Goal: Transaction & Acquisition: Purchase product/service

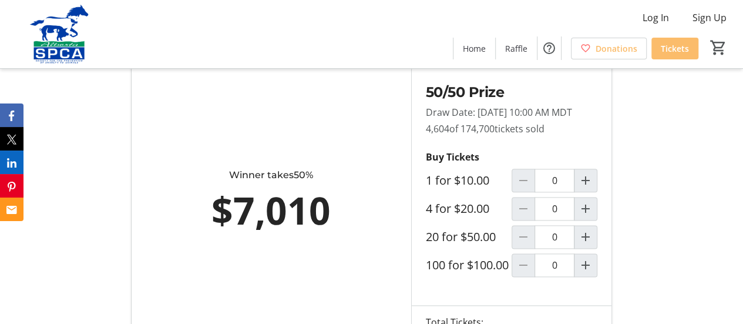
scroll to position [646, 0]
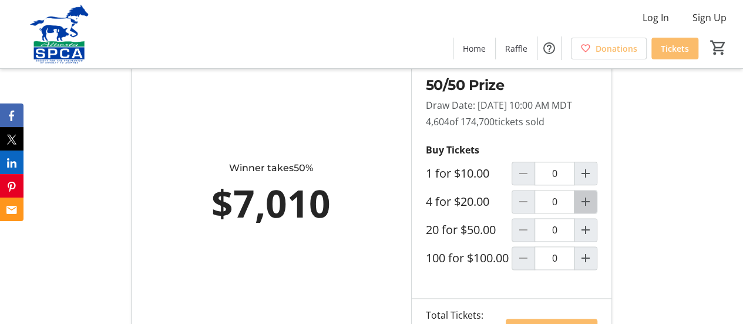
click at [587, 209] on mat-icon "Increment by one" at bounding box center [586, 201] width 14 height 14
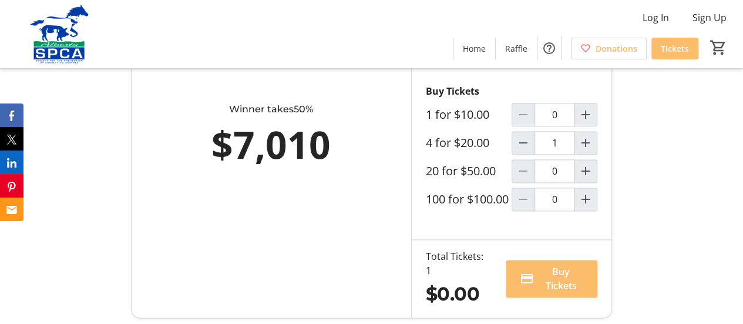
type input "1"
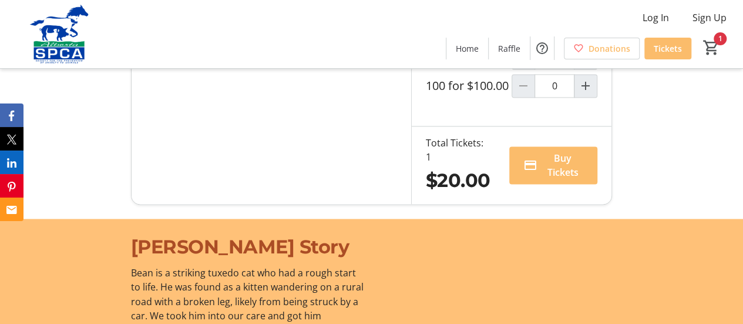
scroll to position [764, 0]
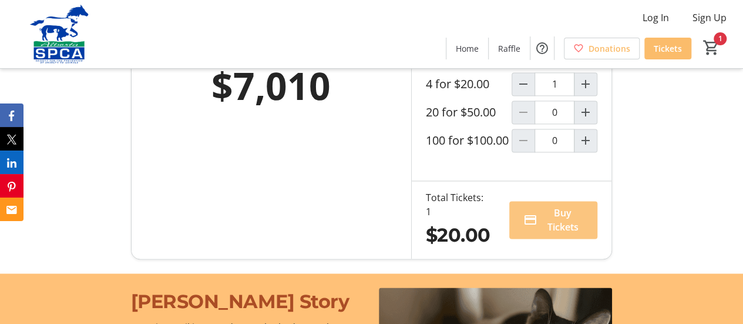
click at [552, 234] on span "Buy Tickets" at bounding box center [563, 220] width 42 height 28
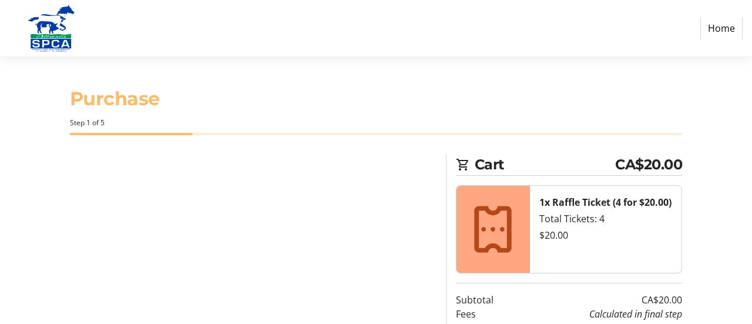
select select "CA"
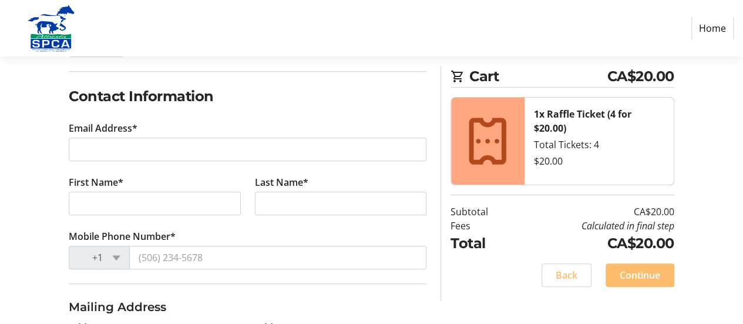
scroll to position [176, 0]
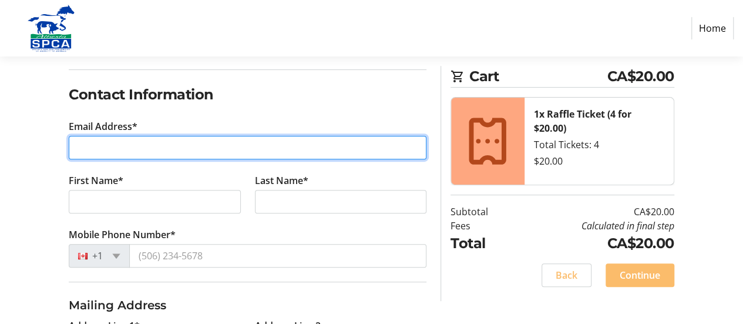
click at [134, 144] on input "Email Address*" at bounding box center [248, 147] width 358 height 23
type input "[EMAIL_ADDRESS][DOMAIN_NAME]"
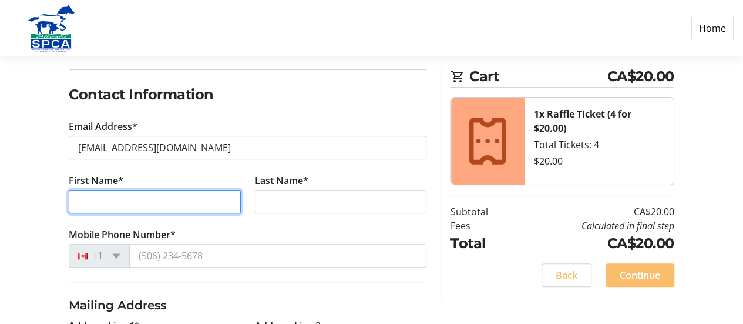
type input "[PERSON_NAME]"
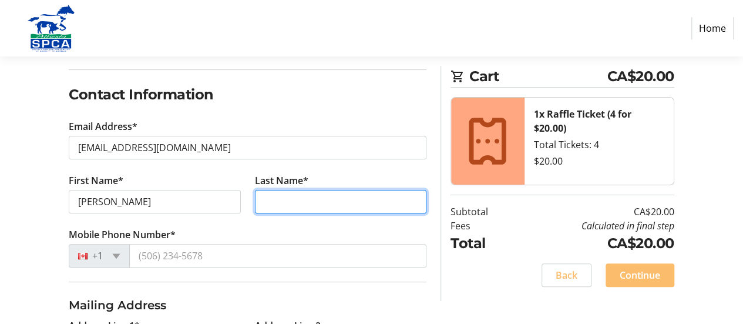
type input "[PERSON_NAME]"
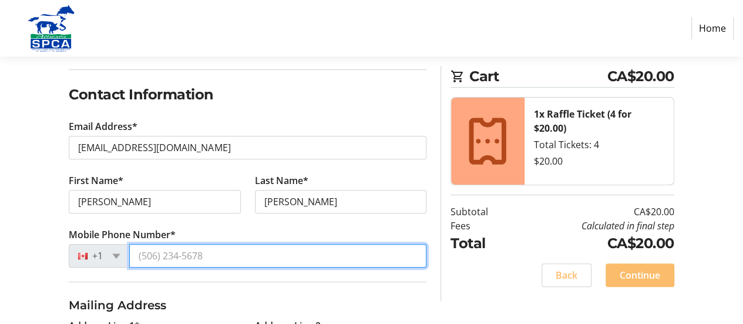
type input "[PHONE_NUMBER]"
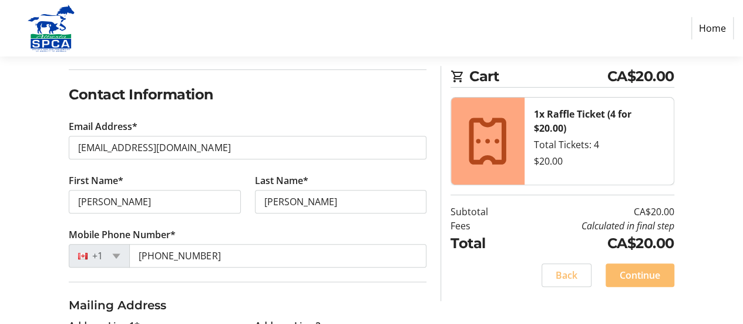
type input "[STREET_ADDRESS]"
type input "[GEOGRAPHIC_DATA]"
select select "AB"
type input "T3H 2R1"
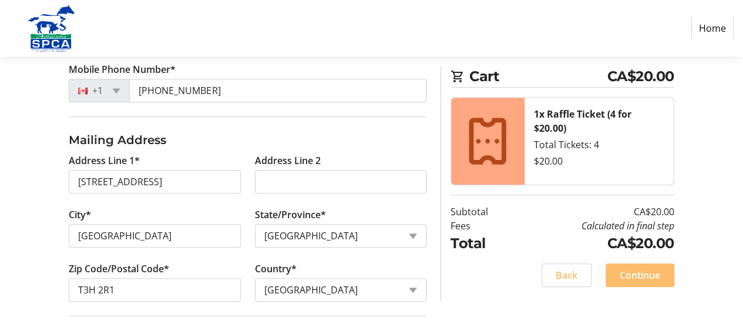
scroll to position [352, 0]
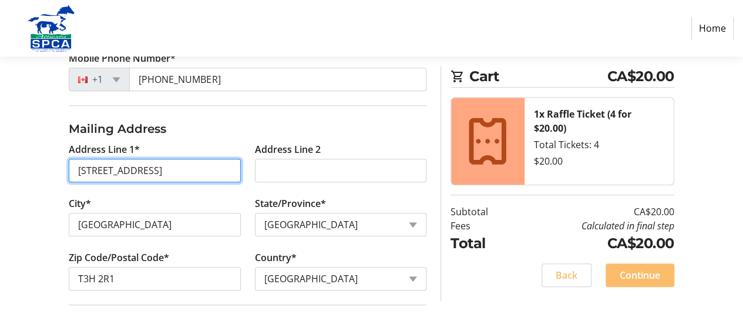
drag, startPoint x: 222, startPoint y: 169, endPoint x: 53, endPoint y: 164, distance: 169.2
click at [53, 164] on div "Log In to Your Account (Optional) Or continue below to checkout as a guest. Log…" at bounding box center [371, 96] width 743 height 590
type input "[STREET_ADDRESS]"
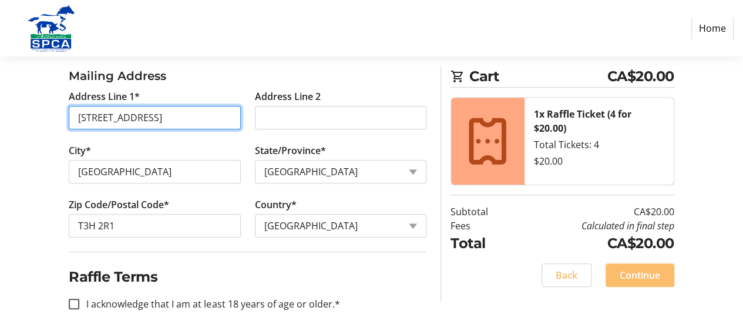
scroll to position [411, 0]
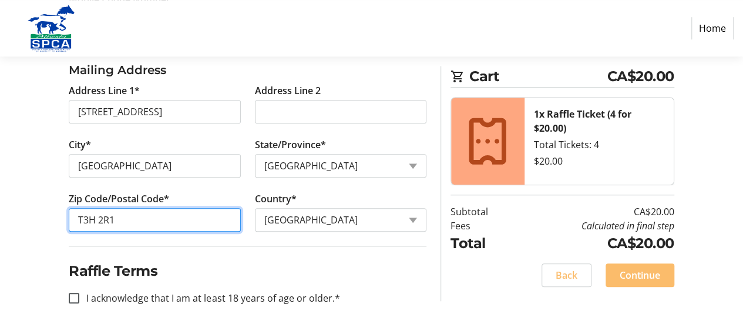
click at [125, 218] on input "T3H 2R1" at bounding box center [155, 219] width 172 height 23
type input "T2Z 3W7"
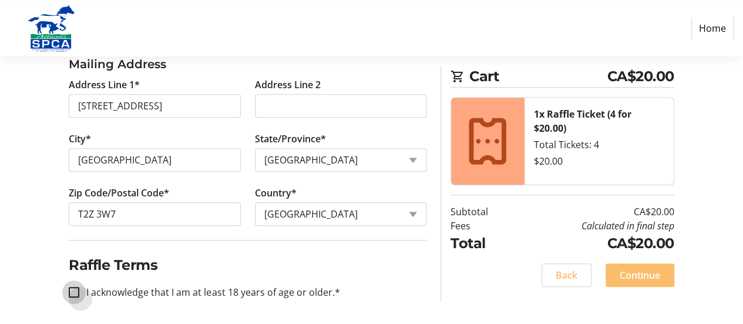
click at [72, 288] on input "I acknowledge that I am at least 18 years of age or older.*" at bounding box center [74, 292] width 11 height 11
checkbox input "true"
click at [626, 273] on span "Continue" at bounding box center [640, 275] width 41 height 14
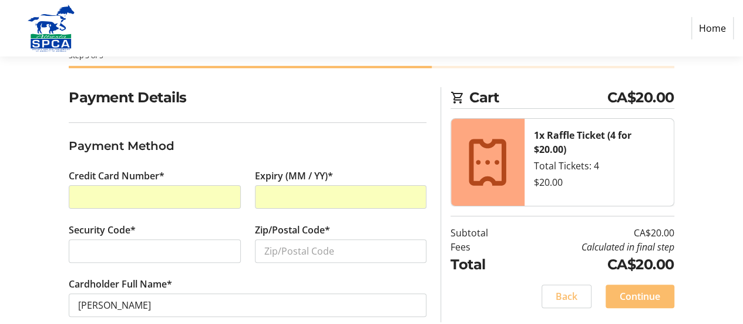
scroll to position [86, 0]
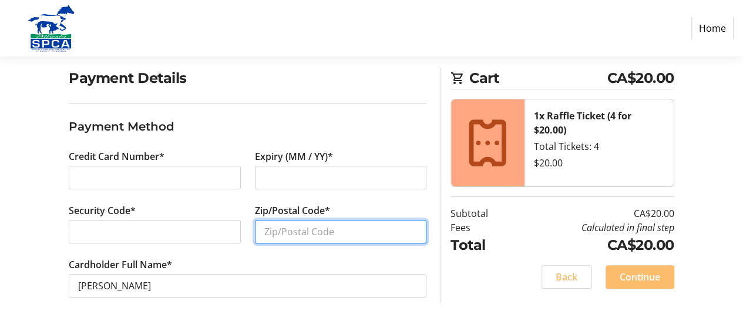
click at [330, 231] on input "Zip/Postal Code*" at bounding box center [341, 231] width 172 height 23
type input "T2Z 3W7"
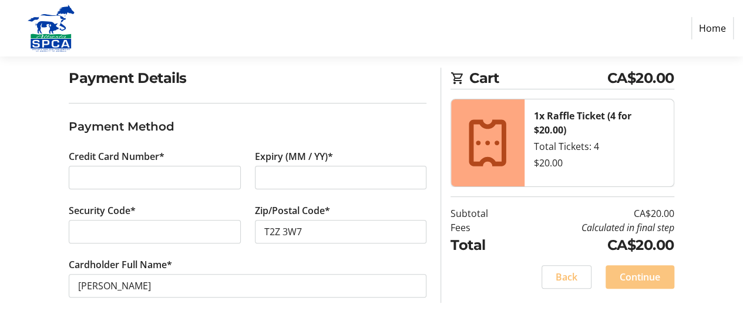
click at [646, 275] on span "Continue" at bounding box center [640, 277] width 41 height 14
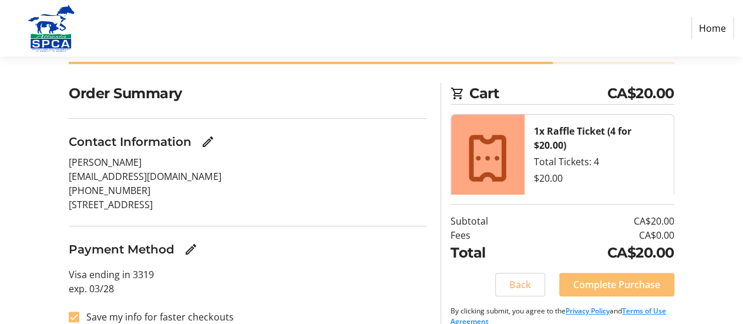
scroll to position [88, 0]
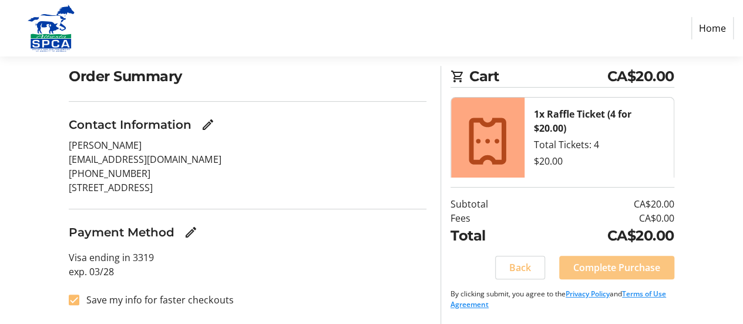
click at [623, 264] on span "Complete Purchase" at bounding box center [616, 267] width 87 height 14
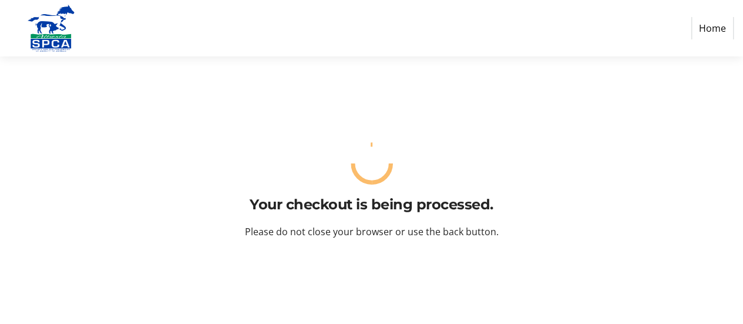
scroll to position [0, 0]
